Goal: Find specific page/section: Find specific page/section

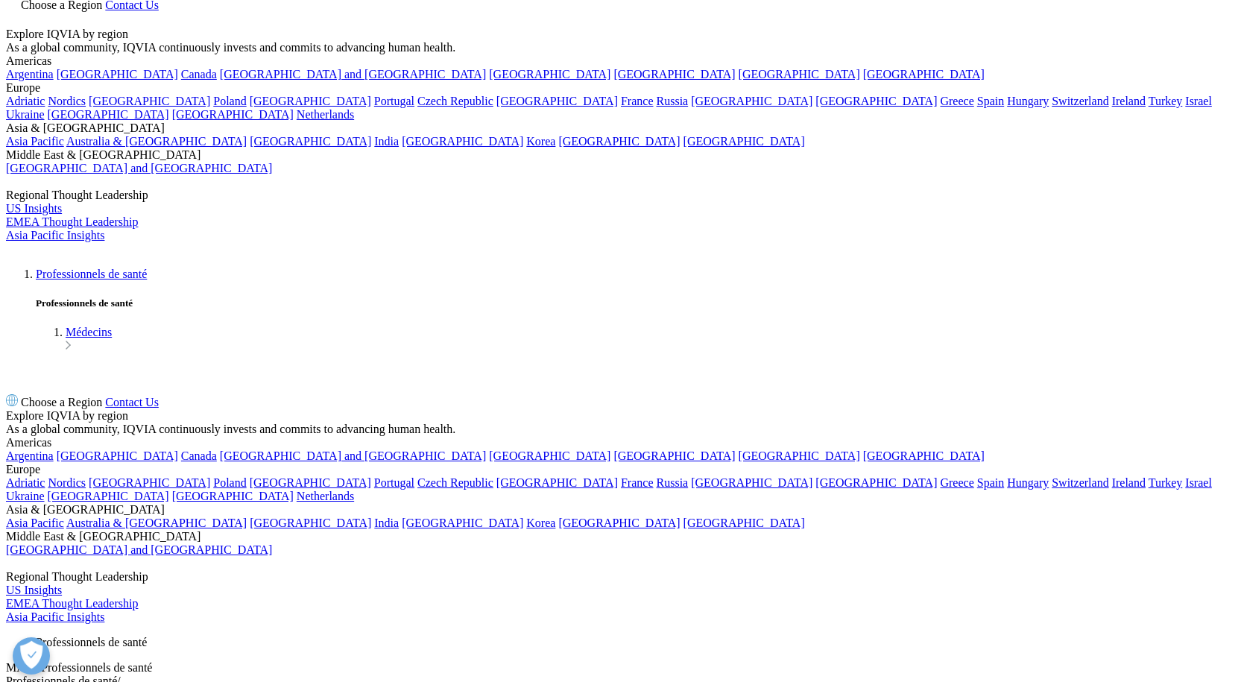
scroll to position [3760, 0]
